Goal: Transaction & Acquisition: Purchase product/service

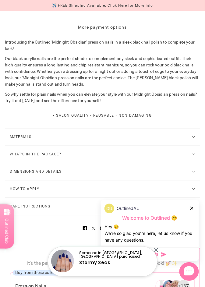
scroll to position [344, 0]
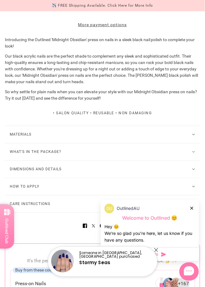
click at [192, 161] on button "What's in the package?" at bounding box center [103, 152] width 196 height 17
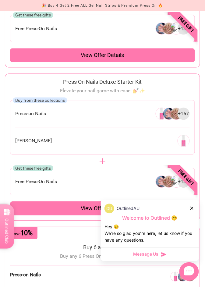
scroll to position [702, 0]
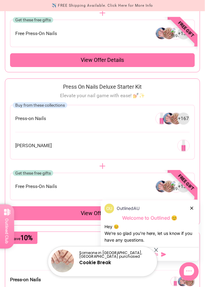
click at [178, 121] on img at bounding box center [177, 119] width 12 height 12
click at [171, 125] on img at bounding box center [177, 119] width 12 height 12
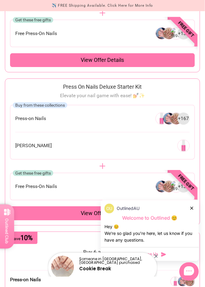
click at [183, 122] on span "+ 167" at bounding box center [183, 119] width 11 height 7
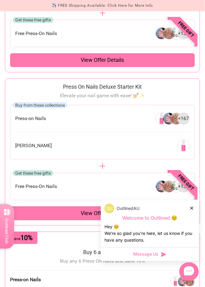
click at [172, 125] on img at bounding box center [177, 119] width 12 height 12
click at [189, 122] on span "+ 167" at bounding box center [183, 119] width 11 height 7
click at [188, 125] on div "+ 167" at bounding box center [184, 119] width 12 height 12
click at [189, 125] on div "+ 167" at bounding box center [173, 119] width 34 height 12
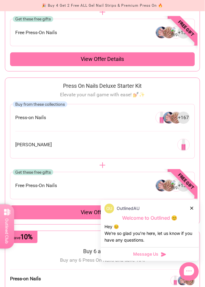
click at [35, 132] on div "Buy from these collections Press-on Nails + 167 Nail Glue" at bounding box center [102, 131] width 185 height 55
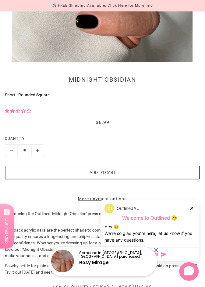
scroll to position [0, 0]
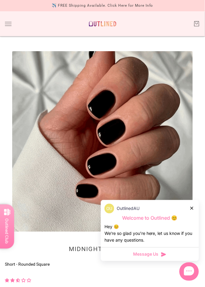
click at [10, 23] on button "Toggle drawer" at bounding box center [8, 24] width 7 height 4
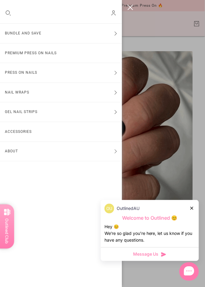
click at [49, 77] on button "Press On Nails" at bounding box center [61, 73] width 122 height 20
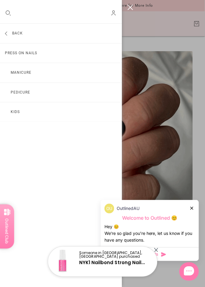
click at [36, 55] on link "Press On Nails" at bounding box center [61, 54] width 122 height 20
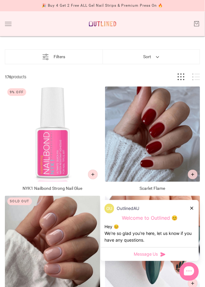
click at [193, 207] on icon at bounding box center [192, 208] width 3 height 3
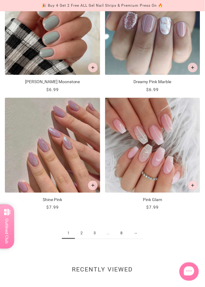
scroll to position [1237, 0]
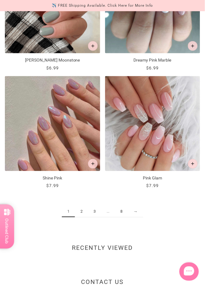
click at [81, 212] on link "2" at bounding box center [81, 212] width 13 height 11
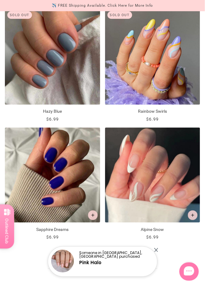
scroll to position [1249, 0]
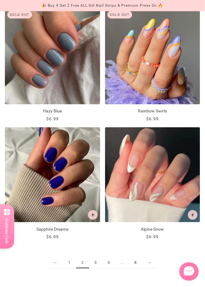
click at [63, 62] on img "Hazy Blue" at bounding box center [52, 56] width 95 height 95
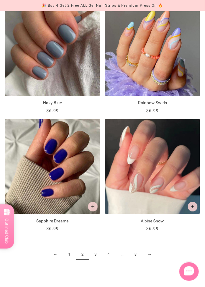
scroll to position [1268, 0]
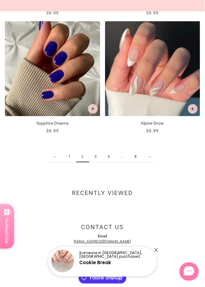
click at [98, 159] on link "3" at bounding box center [95, 156] width 13 height 11
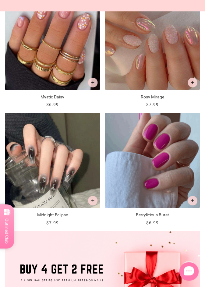
scroll to position [210, 0]
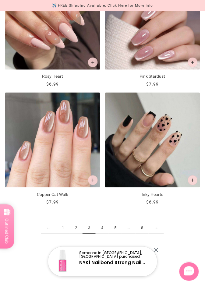
click at [104, 232] on link "4" at bounding box center [102, 228] width 13 height 11
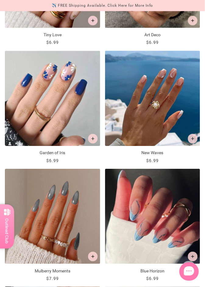
scroll to position [735, 0]
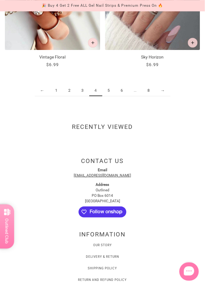
click at [113, 93] on link "5" at bounding box center [108, 90] width 13 height 11
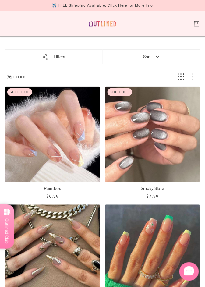
click at [65, 56] on button "Filters" at bounding box center [53, 57] width 35 height 14
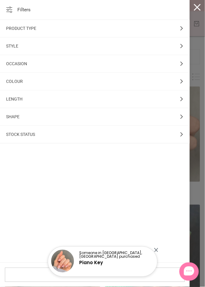
click at [182, 27] on div "Product Type" at bounding box center [95, 29] width 190 height 18
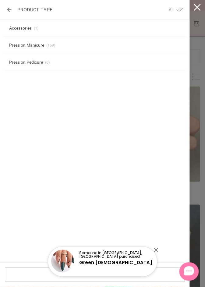
click at [7, 10] on div "Product Type" at bounding box center [29, 9] width 46 height 5
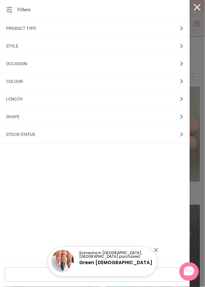
click at [182, 50] on div "Style" at bounding box center [95, 47] width 190 height 18
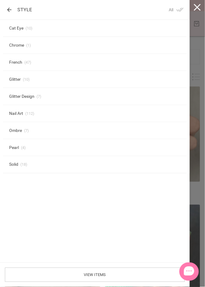
click at [7, 9] on div "Style" at bounding box center [19, 9] width 26 height 5
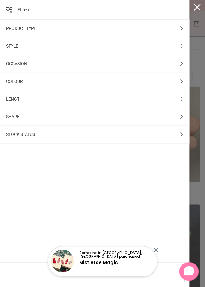
click at [21, 81] on span "Colour" at bounding box center [14, 81] width 17 height 5
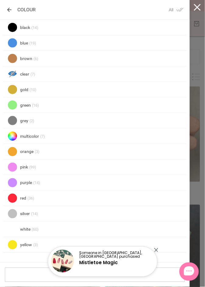
click at [13, 44] on div at bounding box center [12, 42] width 9 height 9
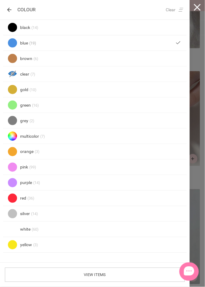
scroll to position [137, 0]
click at [109, 282] on div "View items" at bounding box center [95, 275] width 180 height 14
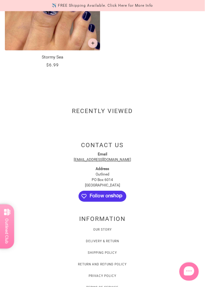
scroll to position [1304, 0]
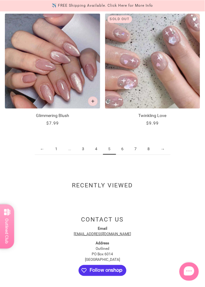
click at [127, 155] on link "6" at bounding box center [122, 149] width 13 height 11
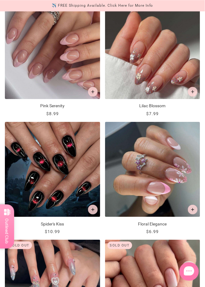
scroll to position [784, 0]
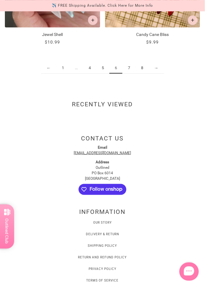
click at [132, 66] on link "7" at bounding box center [129, 68] width 13 height 11
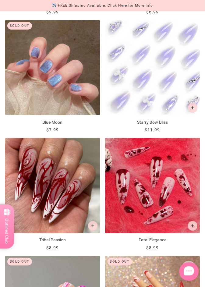
scroll to position [883, 0]
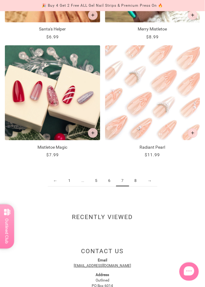
click at [138, 184] on link "8" at bounding box center [135, 181] width 13 height 11
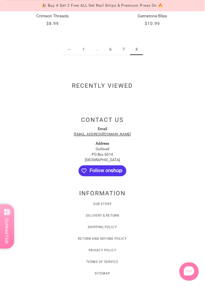
scroll to position [1463, 0]
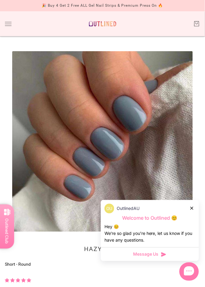
click at [193, 208] on icon at bounding box center [192, 208] width 3 height 3
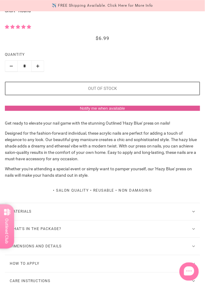
scroll to position [255, 0]
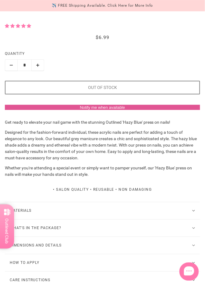
click at [131, 232] on button "What's in the package?" at bounding box center [103, 228] width 196 height 17
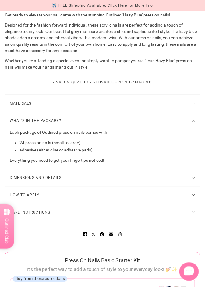
scroll to position [363, 0]
click at [181, 199] on button "How to Apply" at bounding box center [103, 195] width 196 height 17
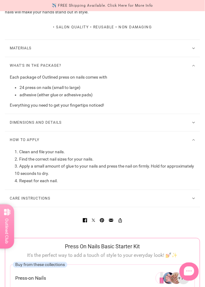
scroll to position [418, 0]
click at [135, 198] on button "Care Instructions" at bounding box center [103, 198] width 196 height 17
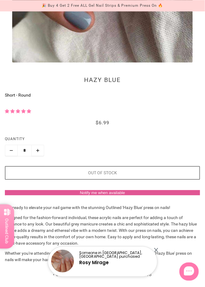
scroll to position [190, 0]
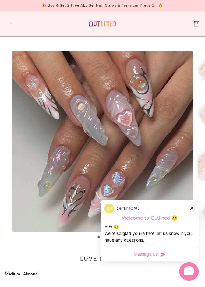
click at [11, 24] on button "Toggle drawer" at bounding box center [8, 24] width 7 height 4
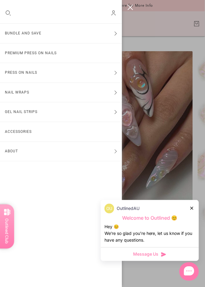
click at [70, 54] on link "Premium Press On Nails" at bounding box center [61, 54] width 122 height 20
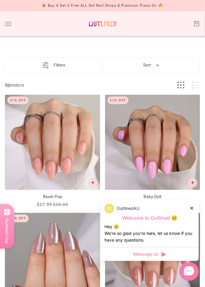
click at [193, 209] on icon at bounding box center [192, 208] width 3 height 3
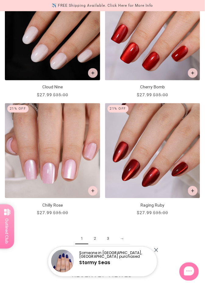
scroll to position [1315, 0]
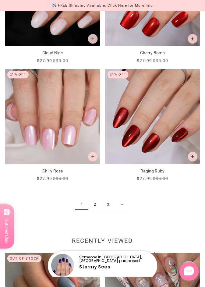
click at [177, 216] on div "1 2 3 →" at bounding box center [103, 208] width 196 height 42
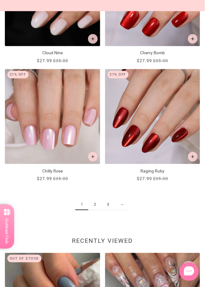
click at [101, 210] on link "2" at bounding box center [94, 204] width 13 height 11
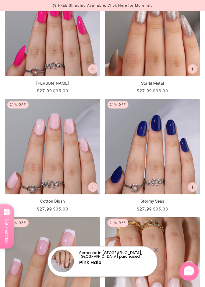
scroll to position [695, 0]
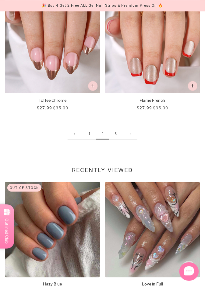
click at [117, 132] on link "3" at bounding box center [115, 133] width 13 height 11
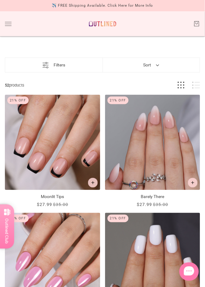
click at [160, 66] on button "Sort" at bounding box center [152, 65] width 28 height 14
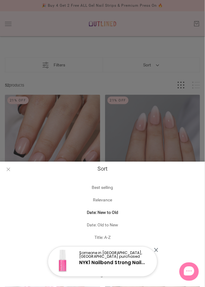
click at [163, 253] on button "Title: Z-A" at bounding box center [102, 250] width 205 height 13
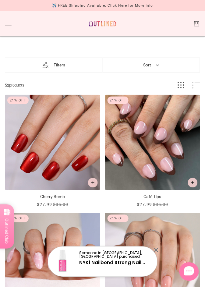
click at [60, 67] on button "Filters" at bounding box center [53, 65] width 35 height 14
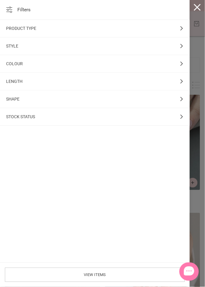
click at [184, 49] on div "Style" at bounding box center [95, 47] width 190 height 18
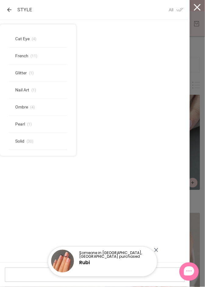
click at [33, 144] on button "Solid 30" at bounding box center [38, 141] width 58 height 17
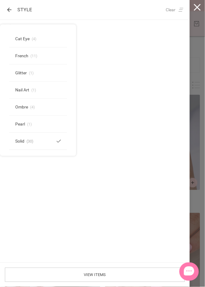
click at [199, 7] on div at bounding box center [197, 143] width 15 height 287
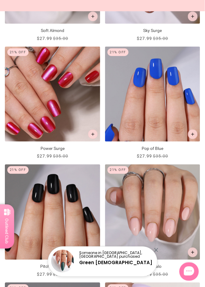
scroll to position [629, 0]
click at [176, 130] on img "Pop of Blue" at bounding box center [152, 94] width 95 height 95
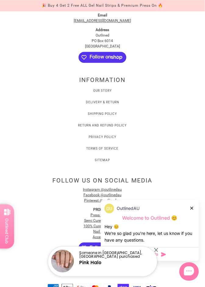
scroll to position [1057, 0]
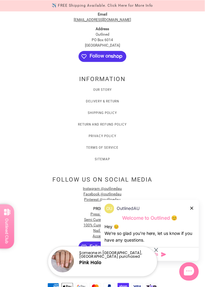
click at [192, 210] on icon at bounding box center [192, 208] width 3 height 3
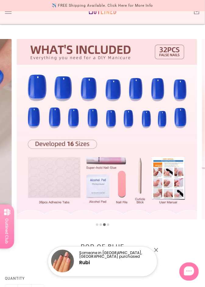
scroll to position [14, 0]
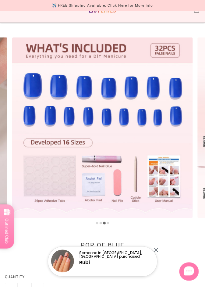
click at [171, 182] on img at bounding box center [102, 128] width 181 height 181
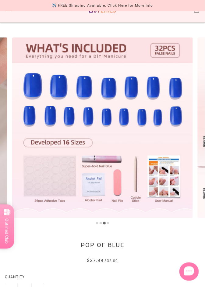
click at [171, 206] on img at bounding box center [102, 128] width 181 height 181
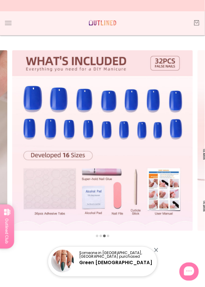
scroll to position [0, 0]
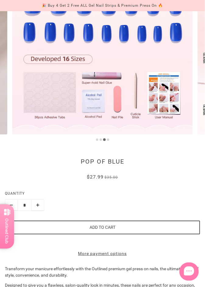
click at [127, 228] on button "Add to cart" at bounding box center [103, 228] width 196 height 14
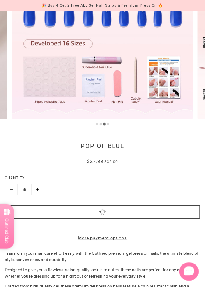
scroll to position [117, 0]
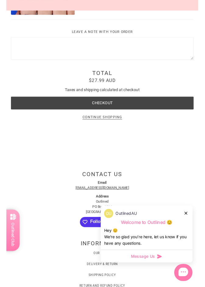
scroll to position [150, 0]
